Goal: Task Accomplishment & Management: Complete application form

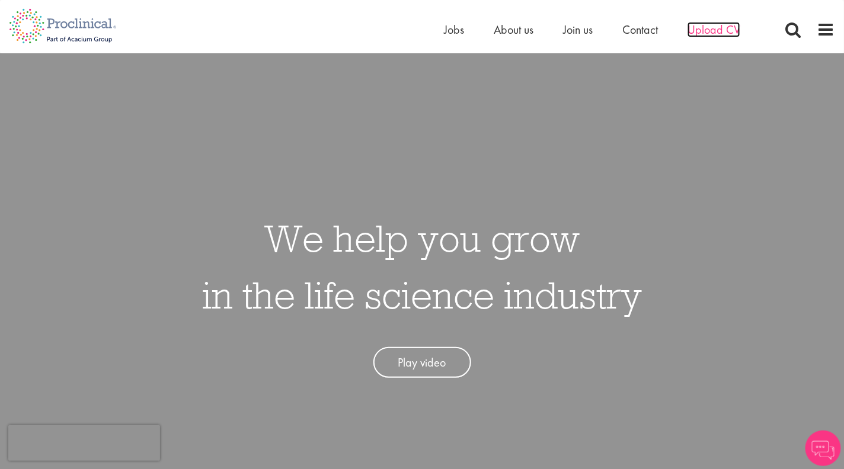
click at [738, 28] on span "Upload CV" at bounding box center [713, 29] width 53 height 15
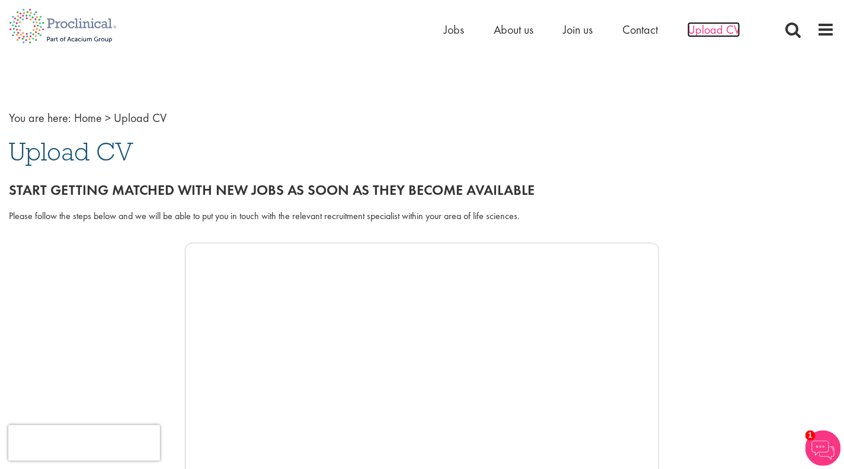
click at [716, 34] on span "Upload CV" at bounding box center [713, 29] width 53 height 15
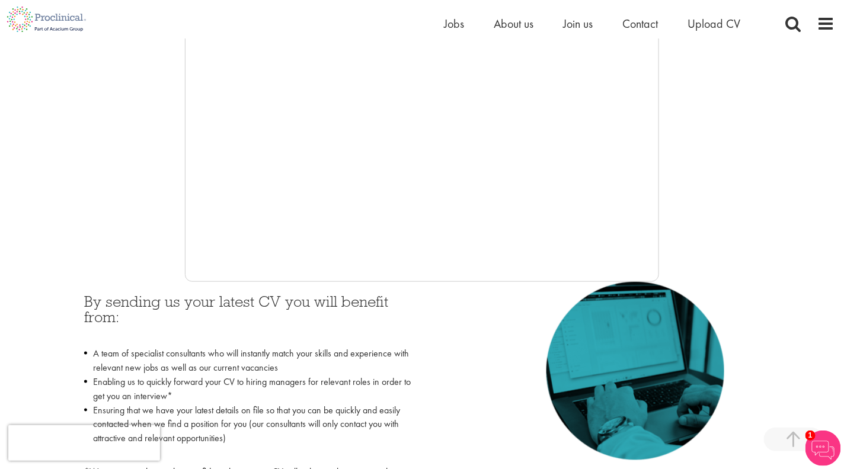
scroll to position [300, 0]
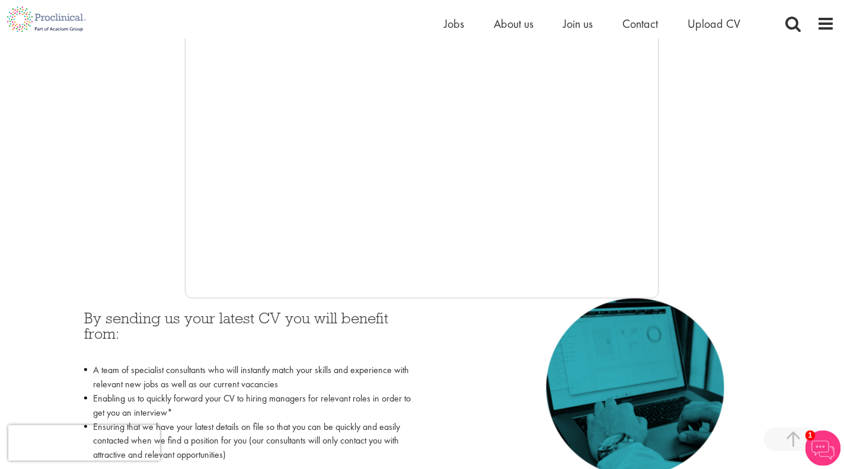
click at [169, 275] on div at bounding box center [422, 120] width 826 height 355
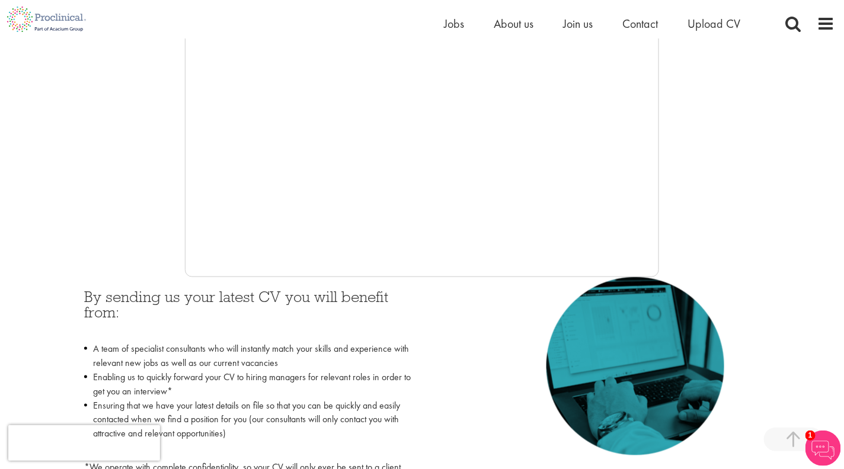
scroll to position [323, 0]
